Goal: Find specific page/section: Find specific page/section

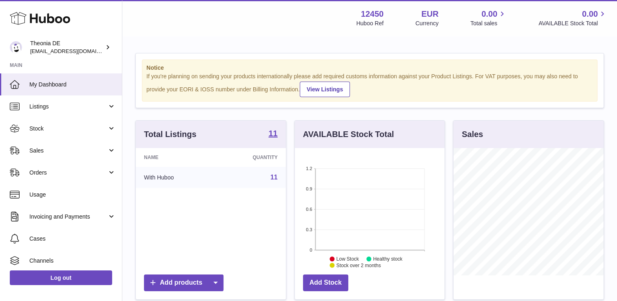
scroll to position [127, 150]
click at [65, 152] on span "Sales" at bounding box center [68, 151] width 78 height 8
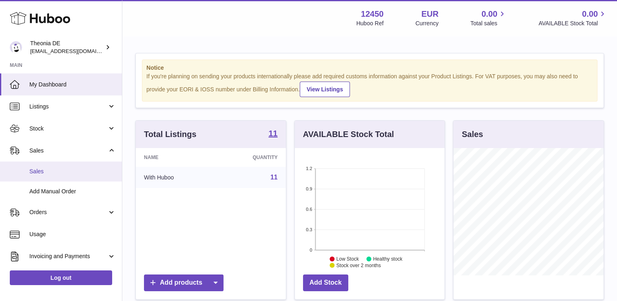
click at [64, 169] on span "Sales" at bounding box center [72, 172] width 86 height 8
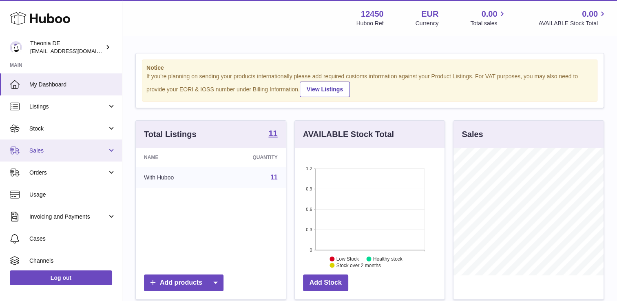
scroll to position [127, 150]
click at [57, 143] on link "Sales" at bounding box center [61, 150] width 122 height 22
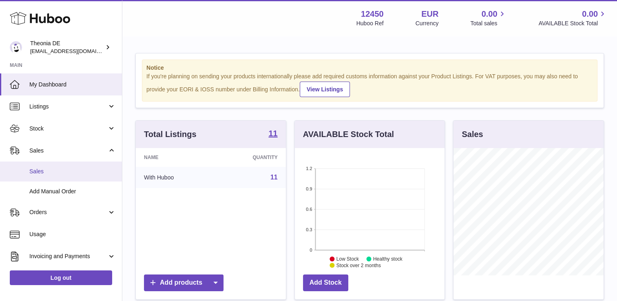
click at [59, 167] on link "Sales" at bounding box center [61, 171] width 122 height 20
